Goal: Transaction & Acquisition: Obtain resource

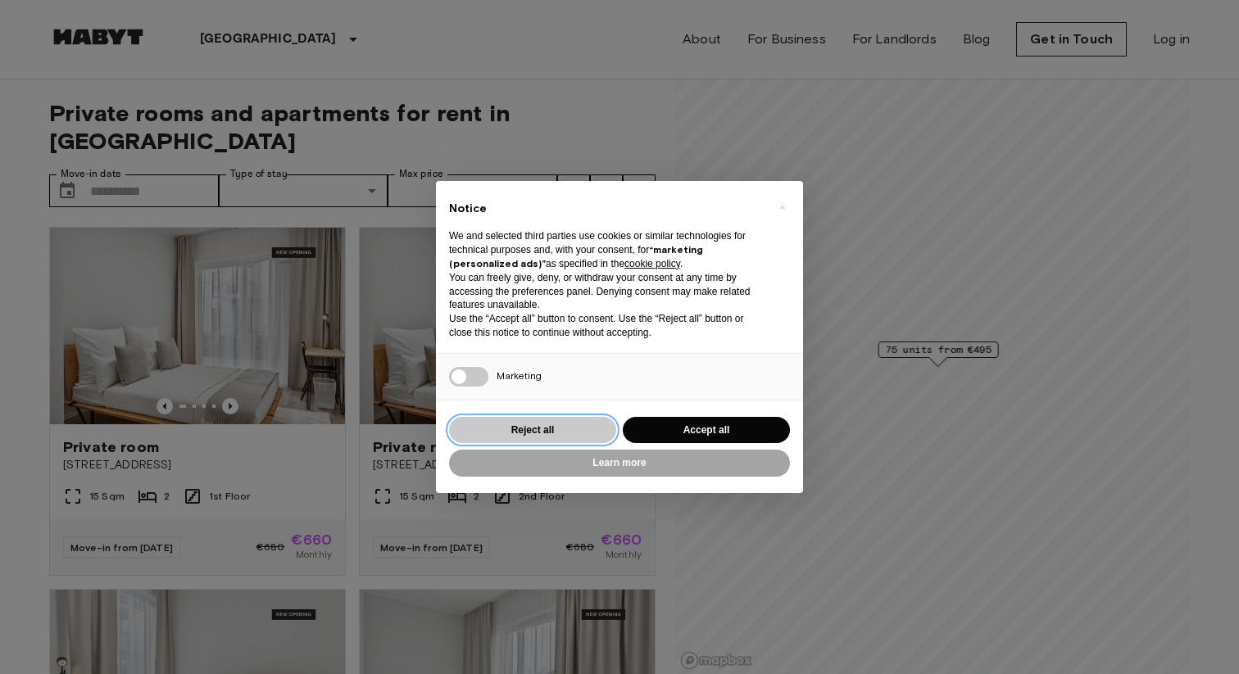
click at [575, 434] on button "Reject all" at bounding box center [532, 430] width 167 height 27
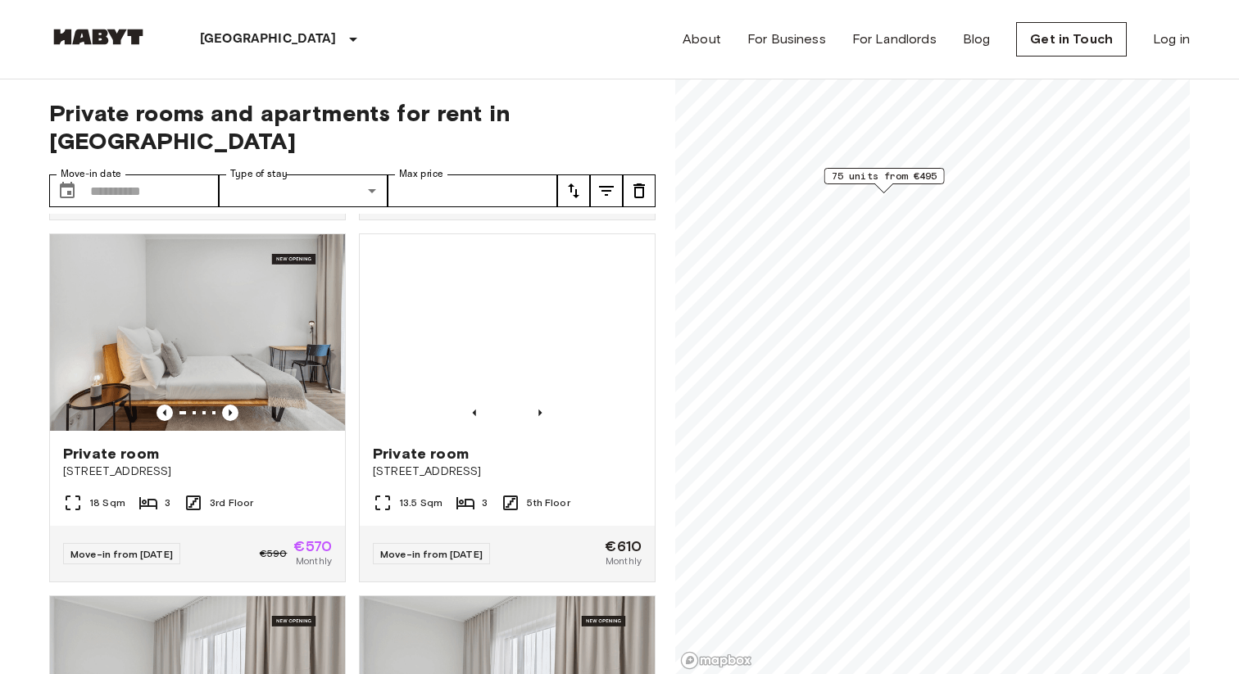
scroll to position [1801, 0]
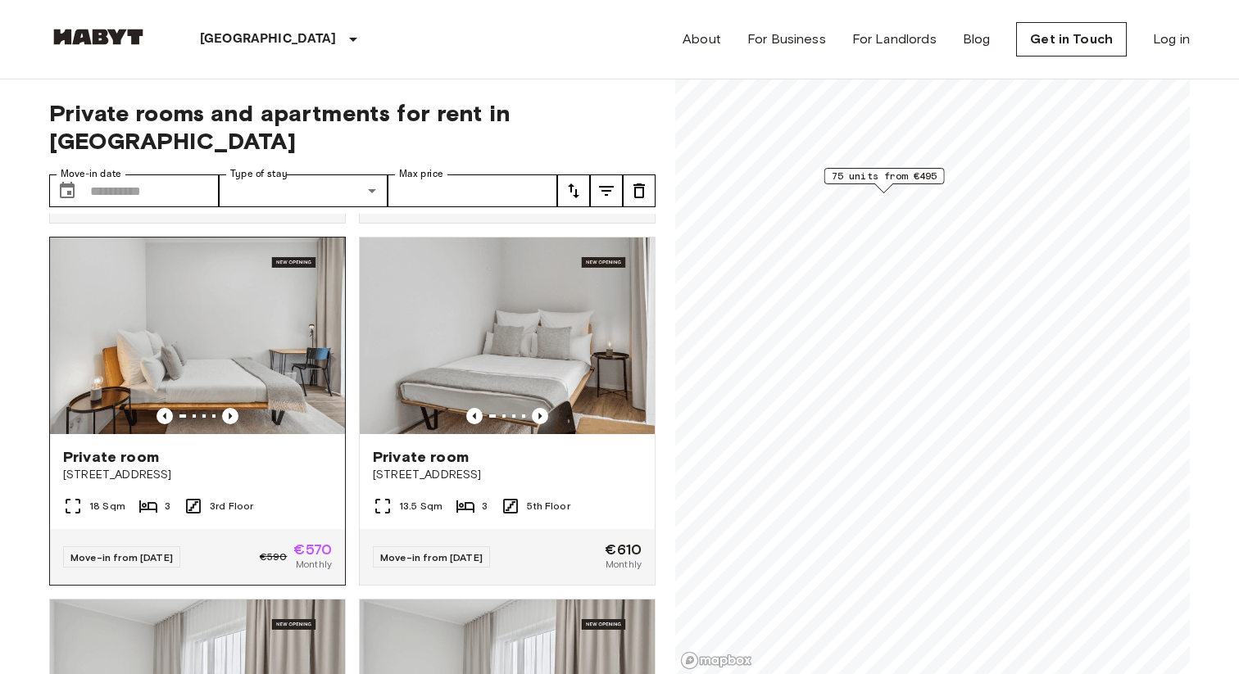
click at [195, 308] on img at bounding box center [197, 336] width 295 height 197
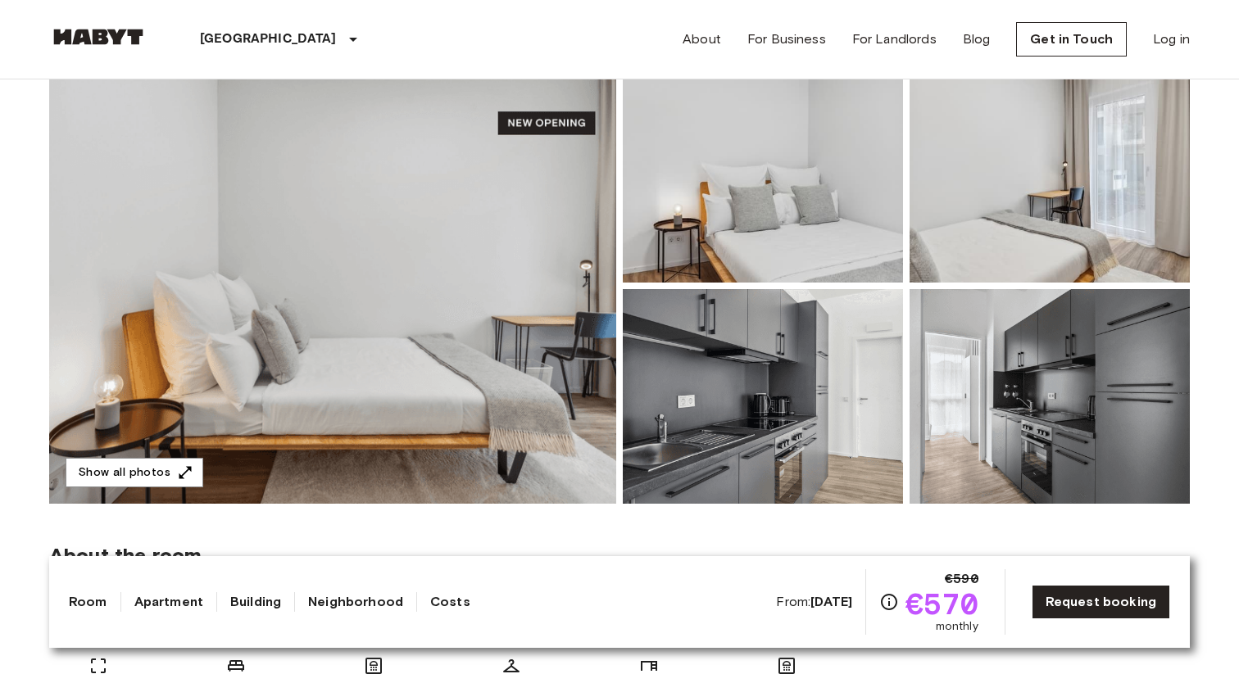
scroll to position [143, 0]
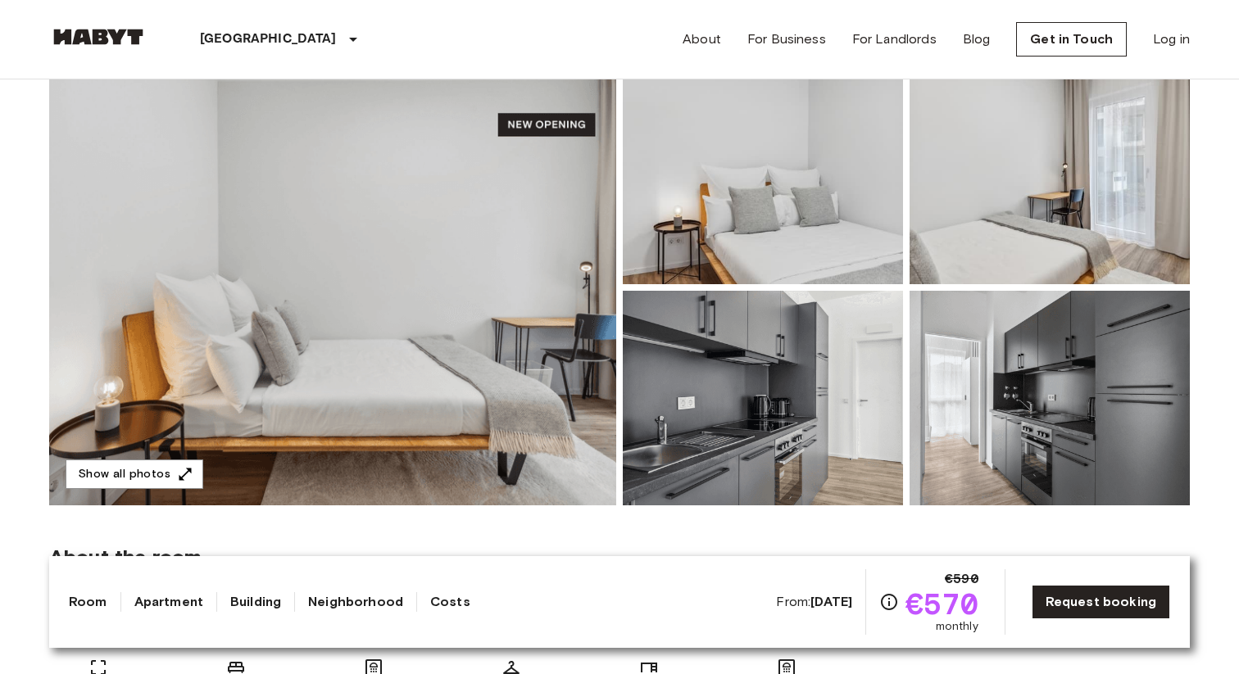
click at [730, 390] on img at bounding box center [763, 398] width 280 height 215
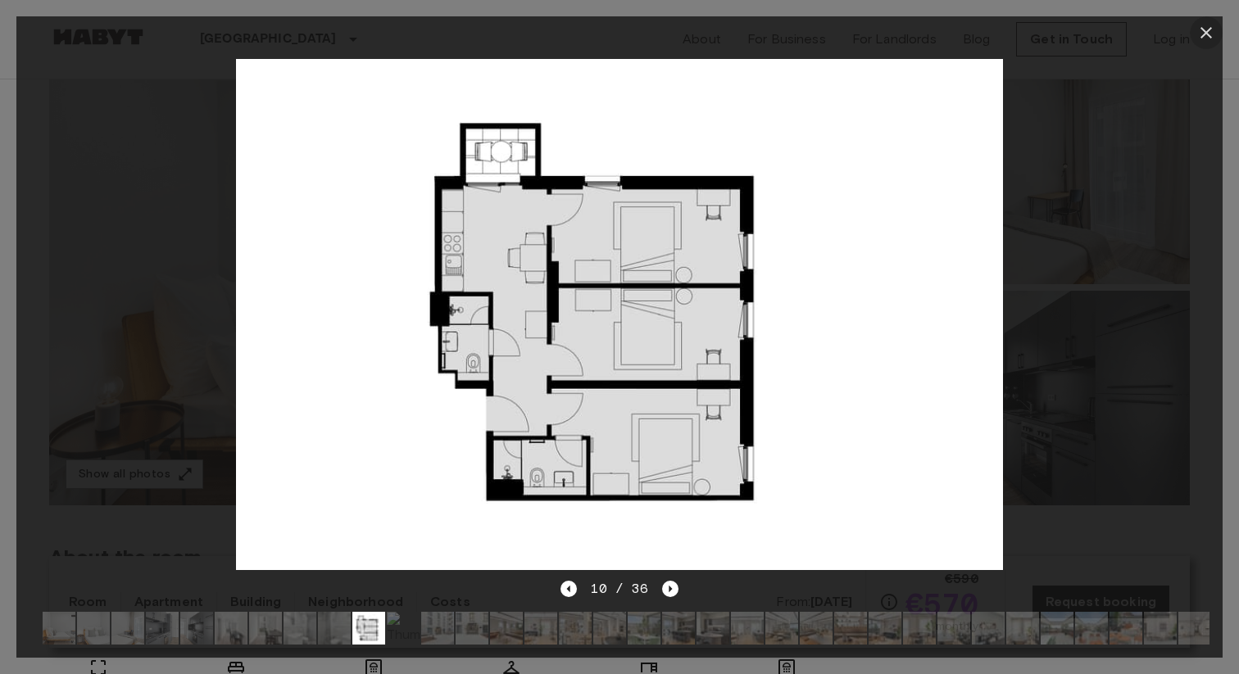
click at [1206, 28] on icon "button" at bounding box center [1206, 33] width 20 height 20
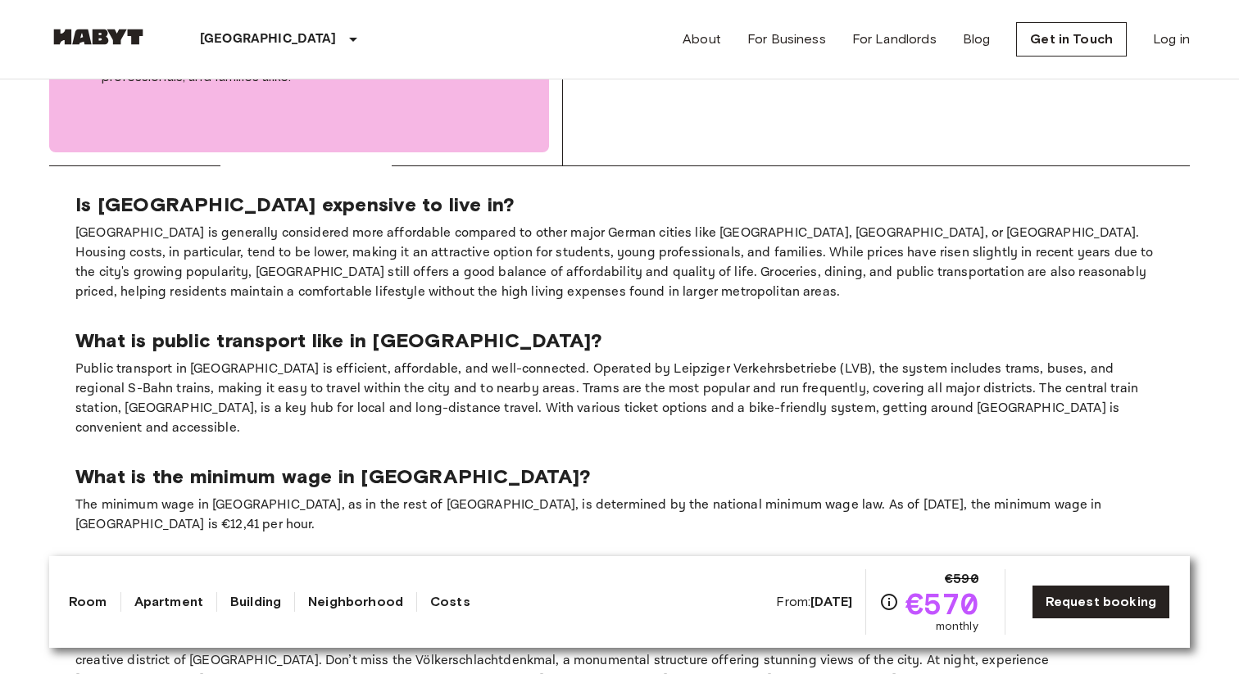
scroll to position [3191, 0]
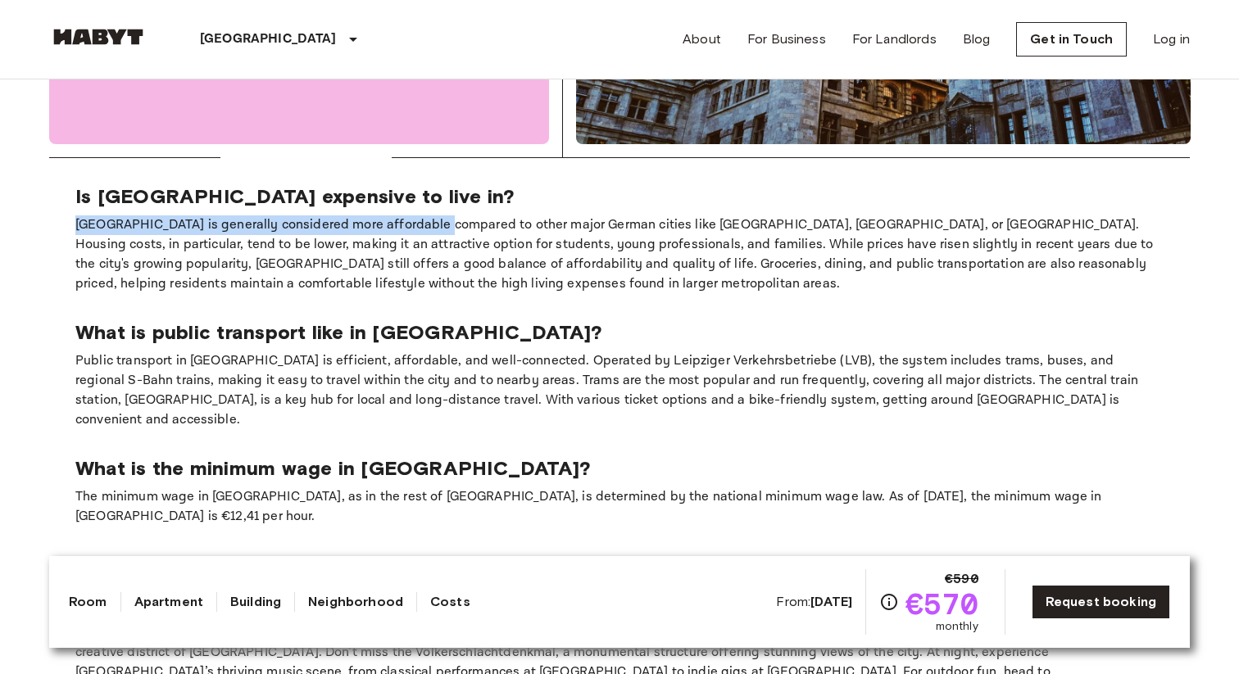
drag, startPoint x: 73, startPoint y: 152, endPoint x: 428, endPoint y: 146, distance: 354.8
click at [428, 158] on section "Is [GEOGRAPHIC_DATA] expensive to live in? [GEOGRAPHIC_DATA] is generally consi…" at bounding box center [619, 501] width 1140 height 687
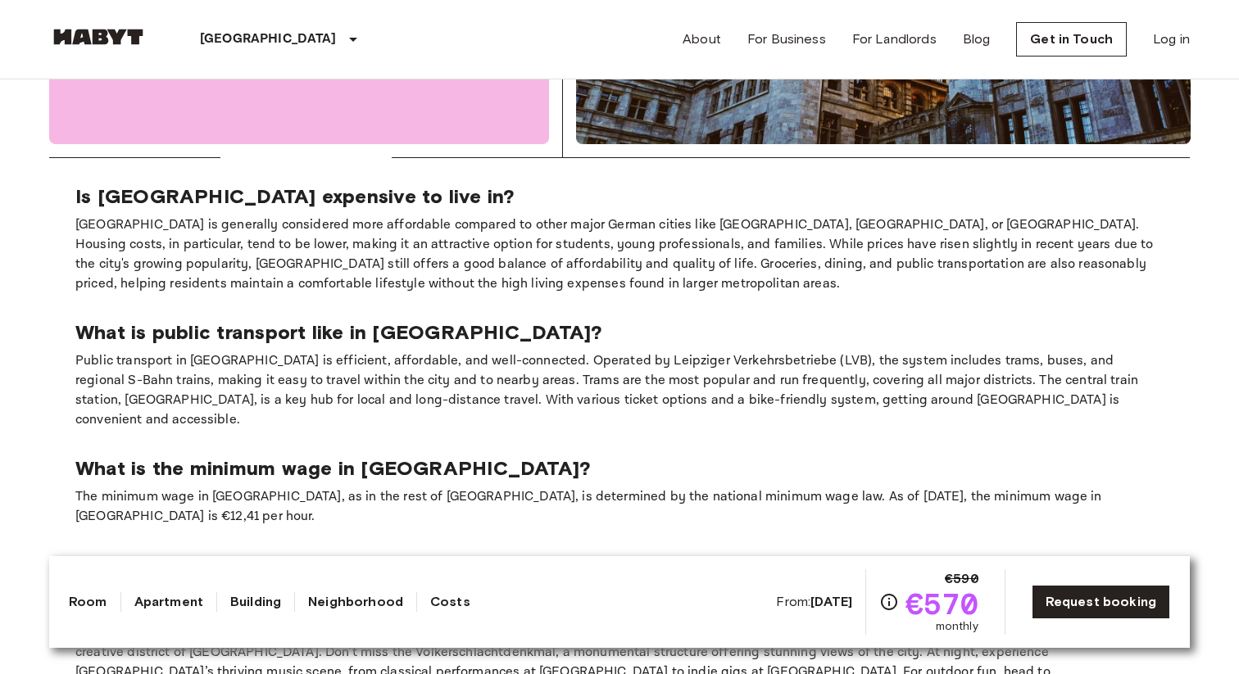
click at [645, 215] on p "[GEOGRAPHIC_DATA] is generally considered more affordable compared to other maj…" at bounding box center [619, 254] width 1088 height 79
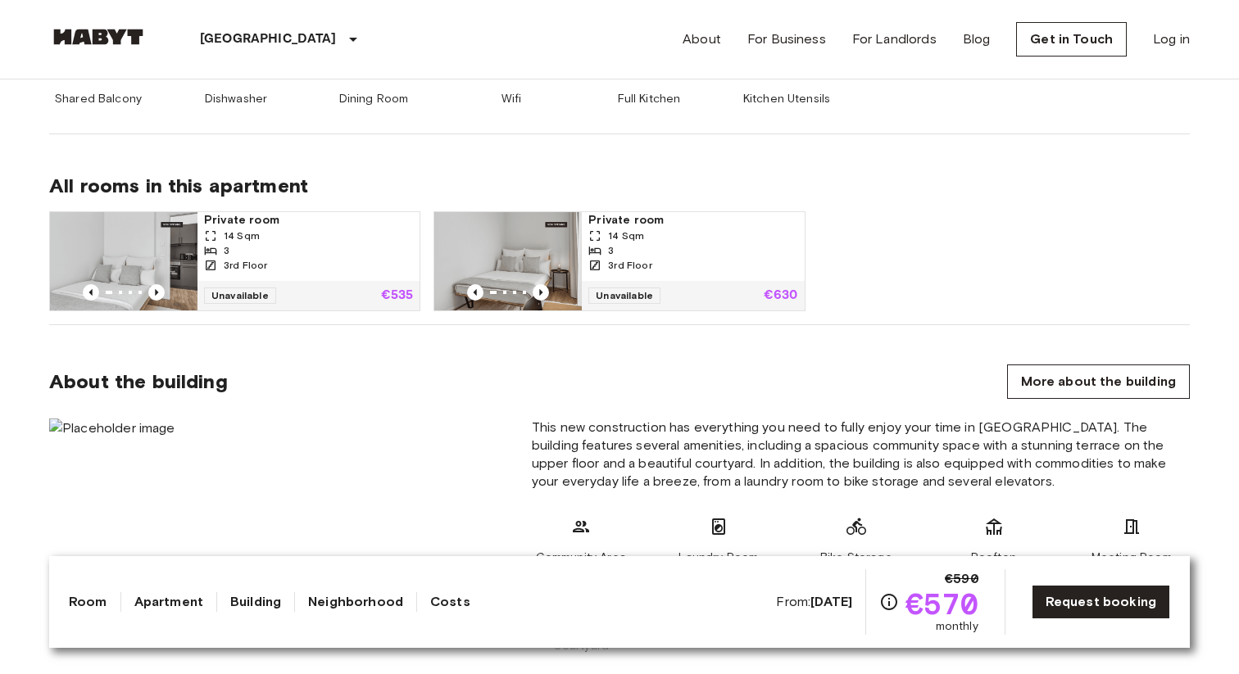
scroll to position [972, 0]
click at [494, 260] on img at bounding box center [506, 260] width 147 height 98
click at [494, 260] on img at bounding box center [507, 260] width 147 height 98
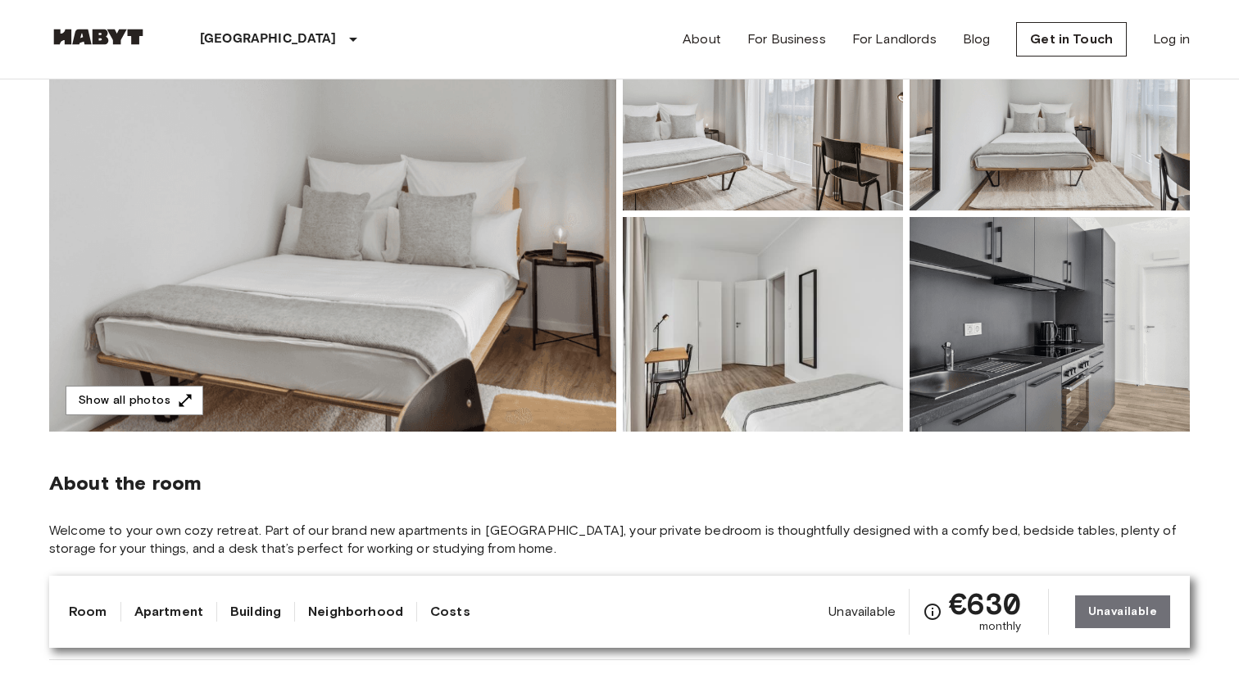
scroll to position [208, 0]
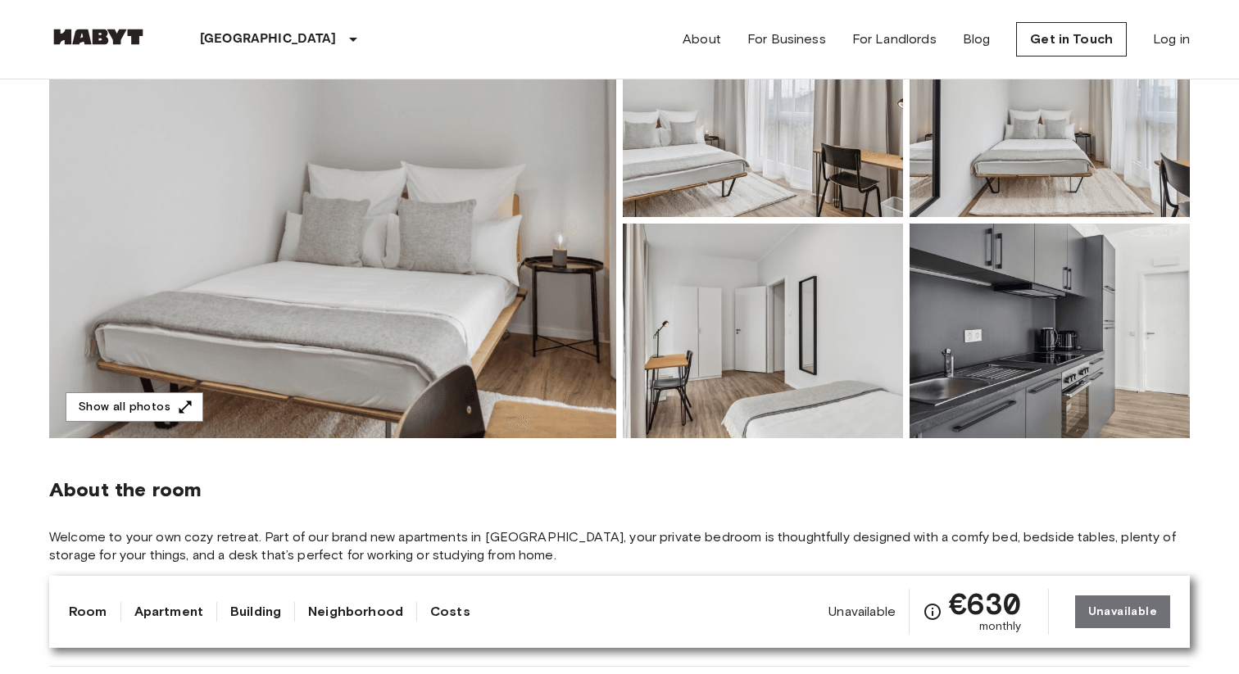
click at [986, 168] on img at bounding box center [1049, 109] width 280 height 215
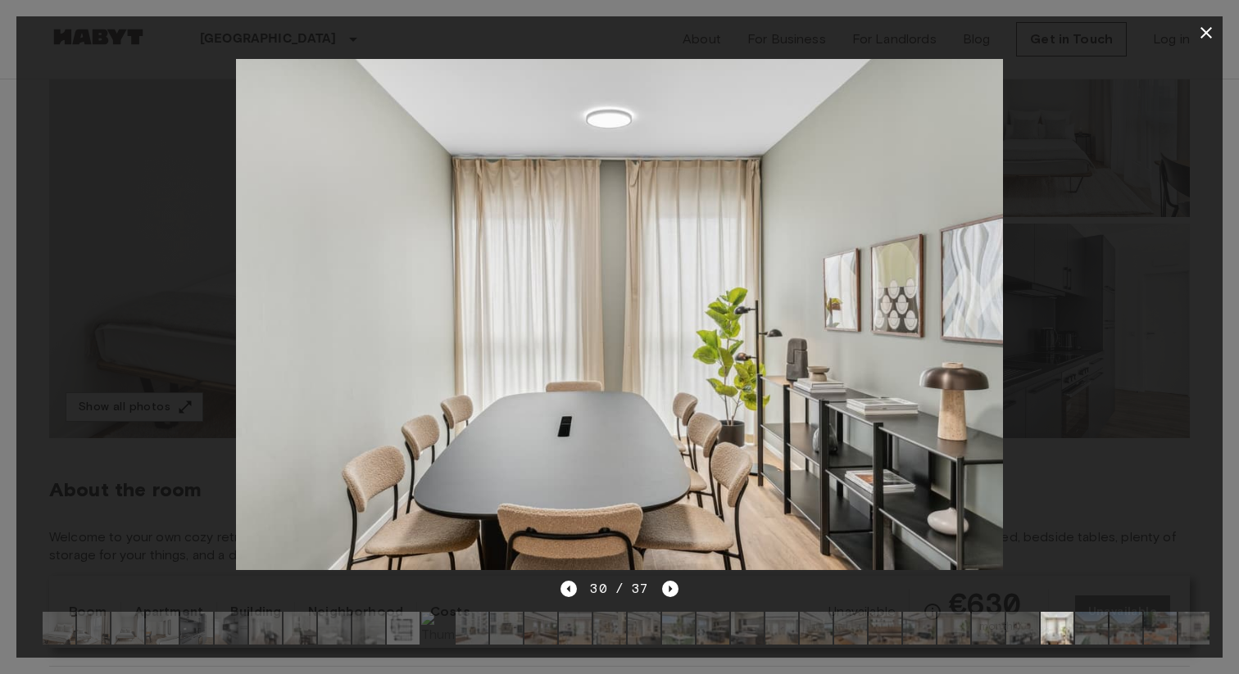
click at [678, 588] on div "30 / 37" at bounding box center [619, 618] width 1206 height 79
click at [662, 587] on icon "Next image" at bounding box center [670, 589] width 16 height 16
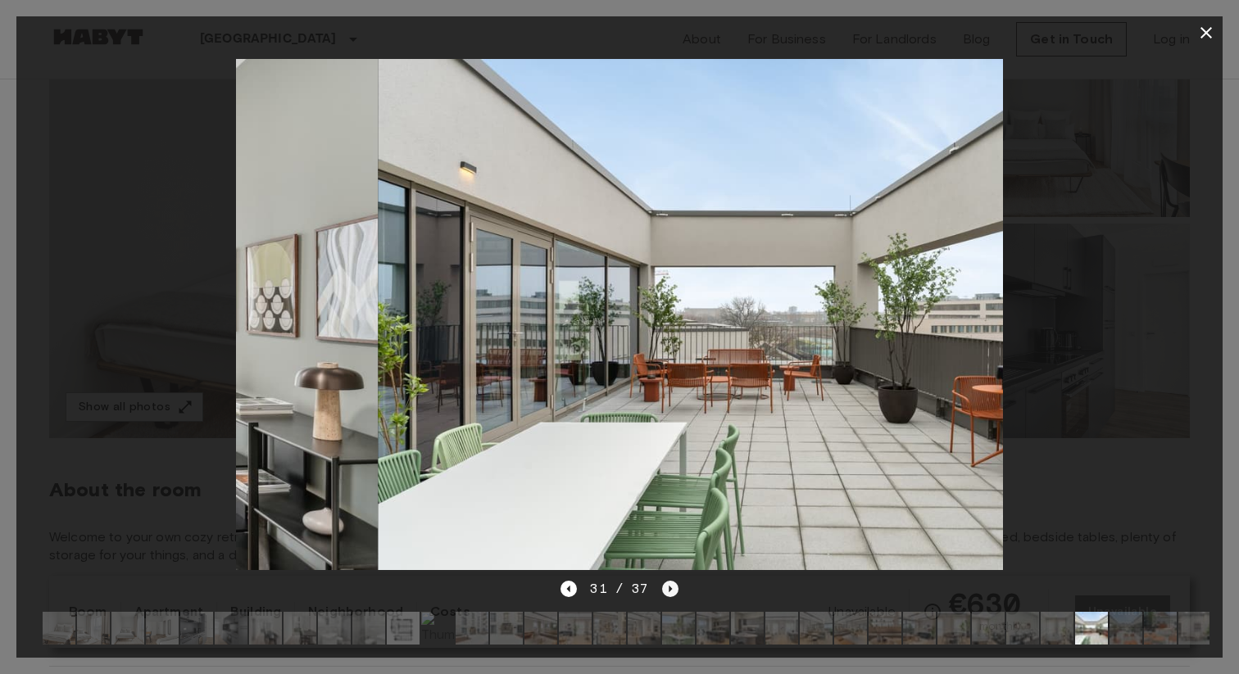
click at [662, 587] on icon "Next image" at bounding box center [670, 589] width 16 height 16
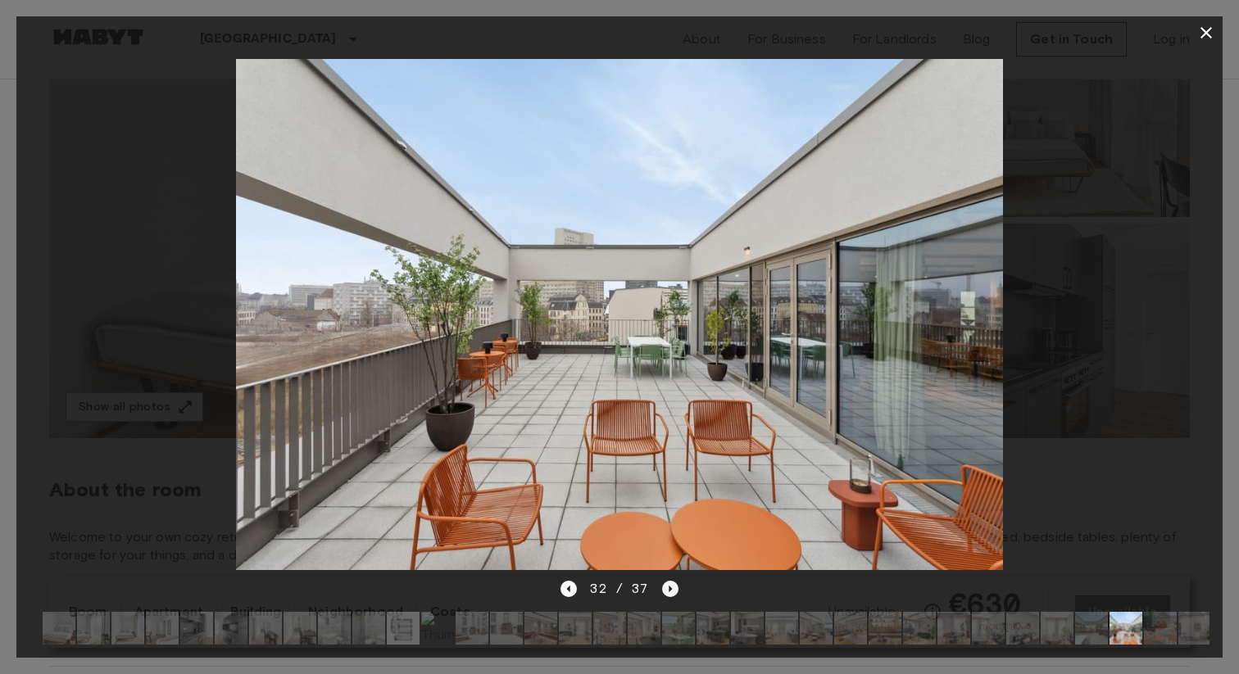
click at [662, 587] on icon "Next image" at bounding box center [670, 589] width 16 height 16
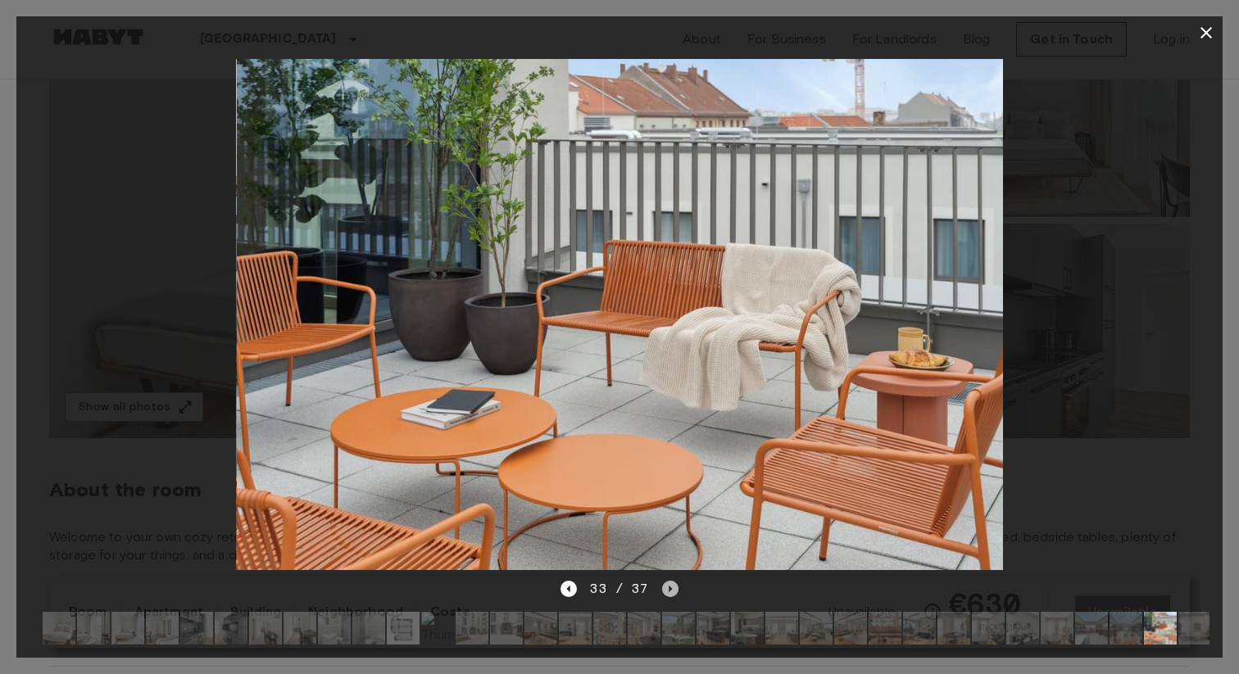
click at [662, 587] on icon "Next image" at bounding box center [670, 589] width 16 height 16
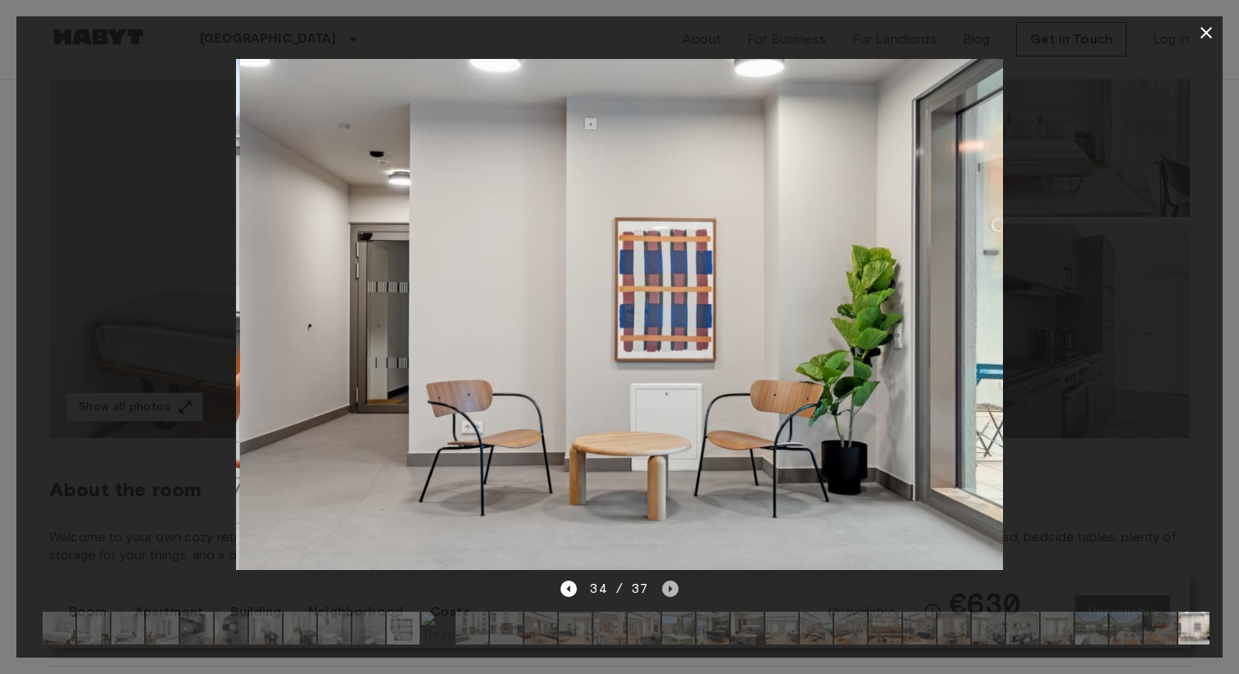
click at [662, 587] on icon "Next image" at bounding box center [670, 589] width 16 height 16
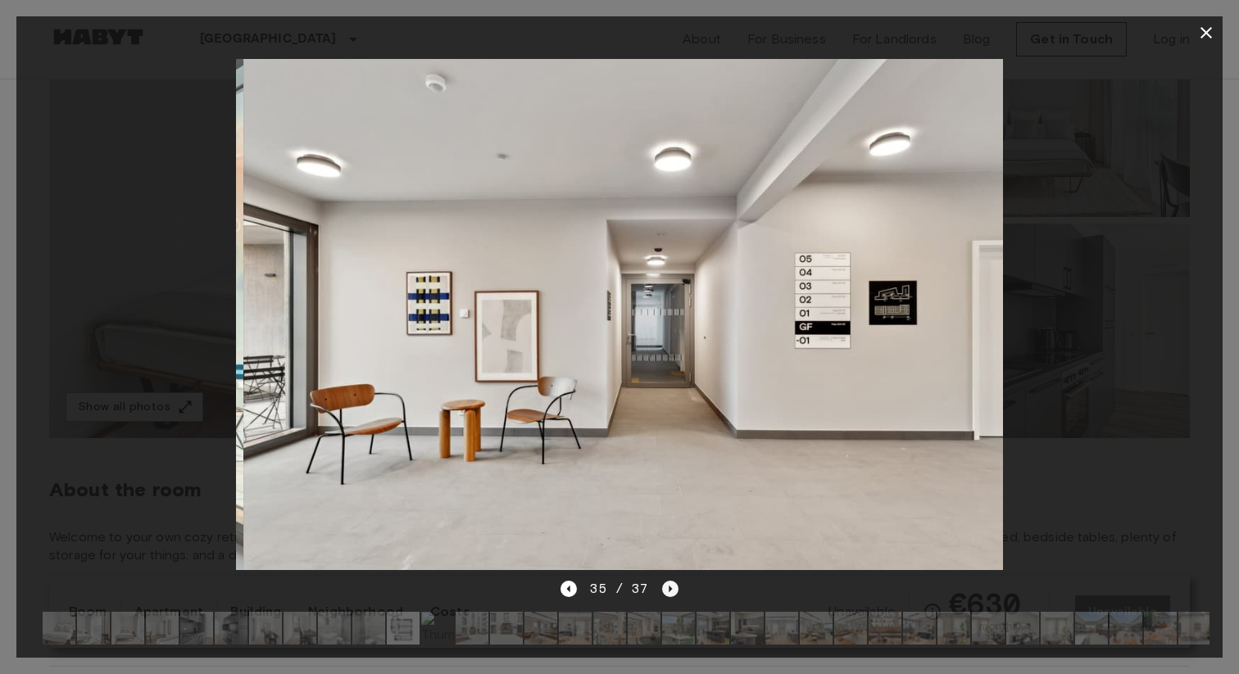
click at [662, 587] on icon "Next image" at bounding box center [670, 589] width 16 height 16
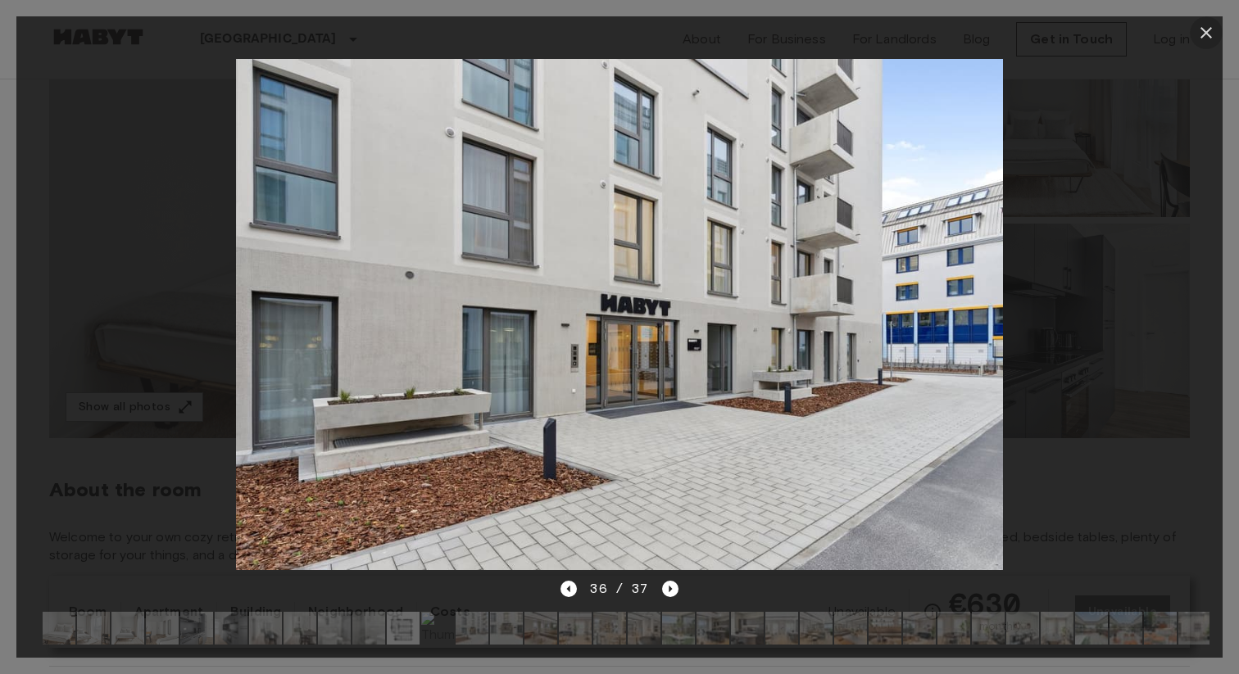
click at [1210, 30] on icon "button" at bounding box center [1206, 33] width 20 height 20
